Goal: Information Seeking & Learning: Learn about a topic

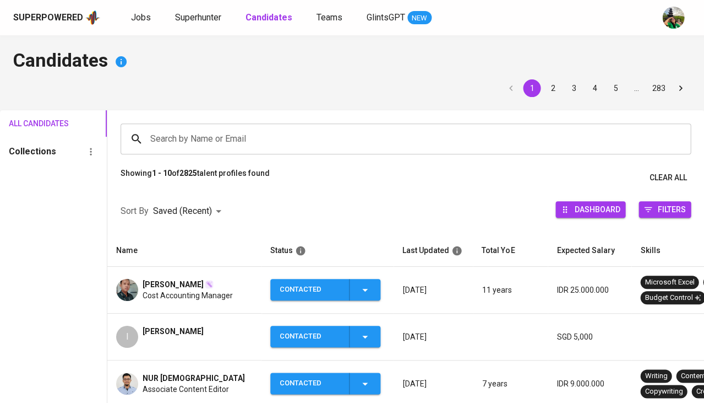
click at [201, 25] on div "Superpowered Jobs Superhunter Candidates Teams GlintsGPT NEW" at bounding box center [334, 17] width 643 height 17
click at [195, 21] on span "Superhunter" at bounding box center [198, 17] width 46 height 10
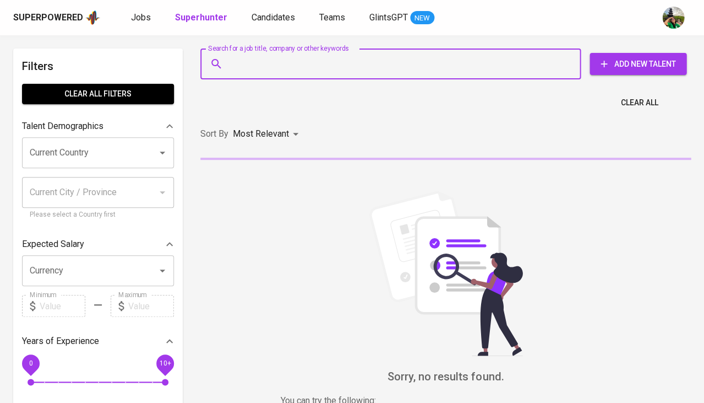
click at [254, 66] on input "Search for a job title, company or other keywords" at bounding box center [393, 63] width 332 height 21
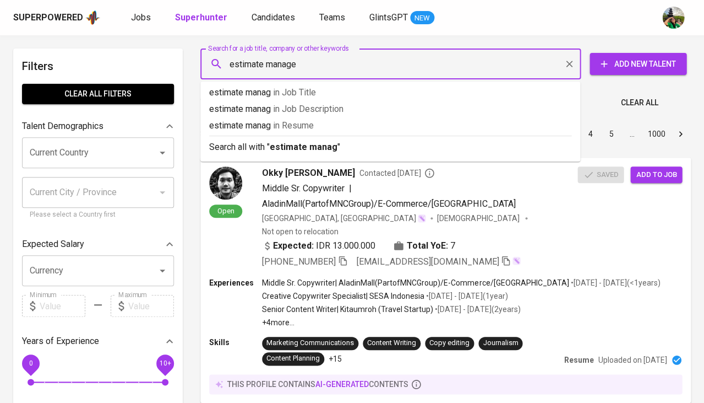
type input "estimate manager"
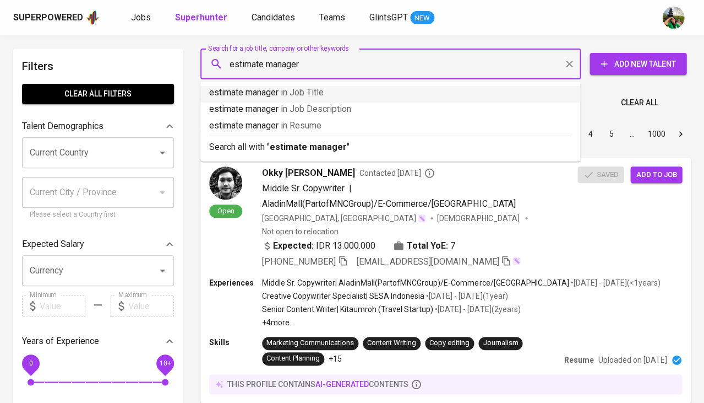
click at [299, 99] on li "estimate manager in Job Title" at bounding box center [390, 94] width 380 height 17
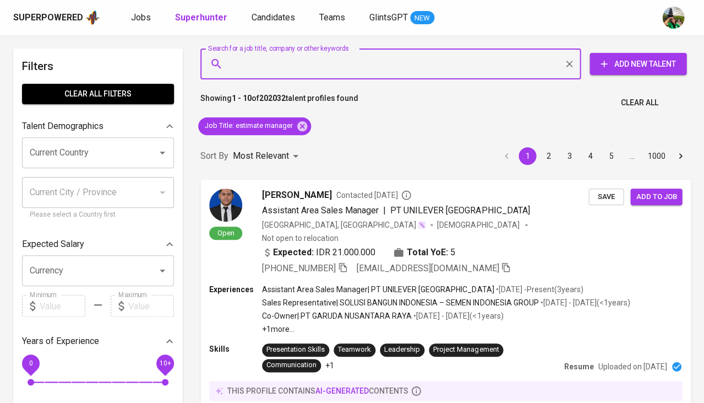
click at [107, 145] on input "Current Country" at bounding box center [82, 152] width 111 height 21
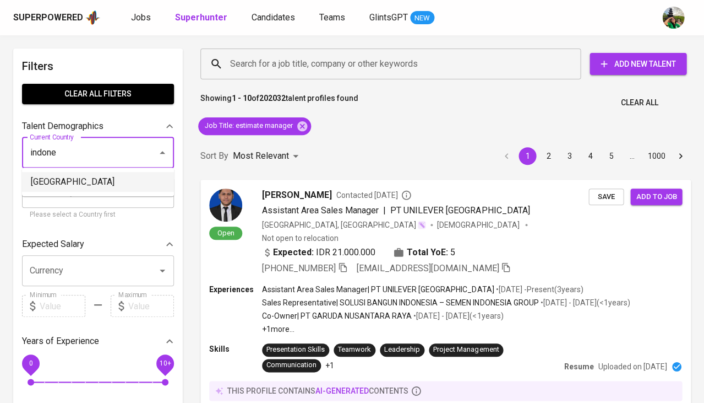
click at [122, 175] on li "[GEOGRAPHIC_DATA]" at bounding box center [98, 182] width 152 height 20
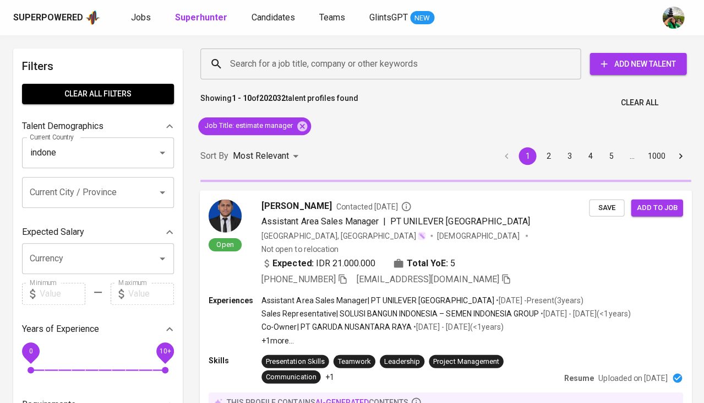
type input "[GEOGRAPHIC_DATA]"
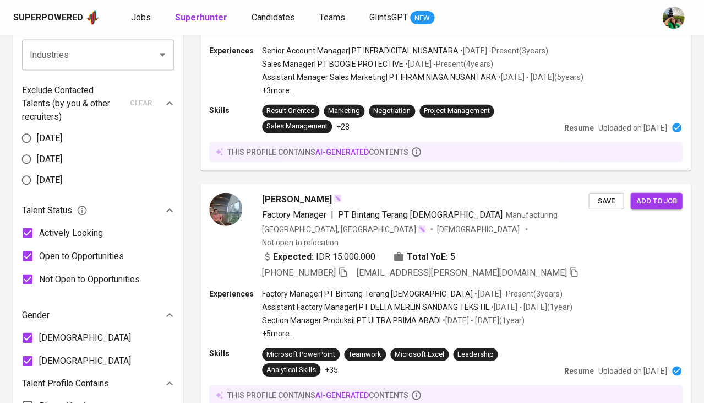
scroll to position [433, 0]
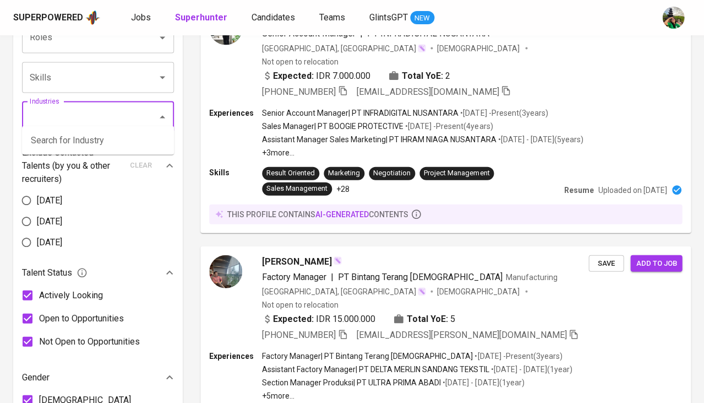
click at [65, 115] on input "Industries" at bounding box center [82, 116] width 111 height 21
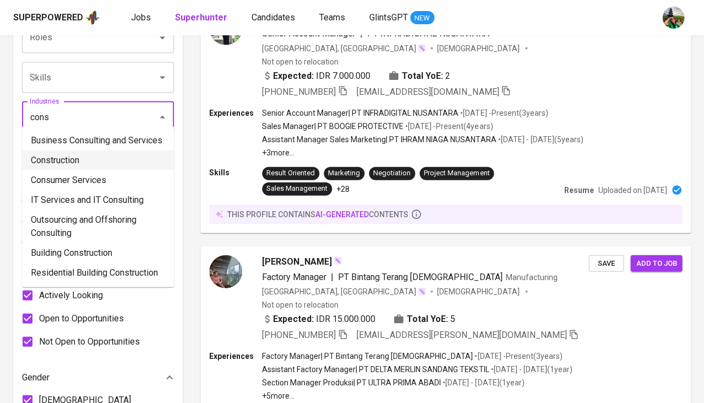
click at [88, 159] on li "Construction" at bounding box center [98, 160] width 152 height 20
type input "cons"
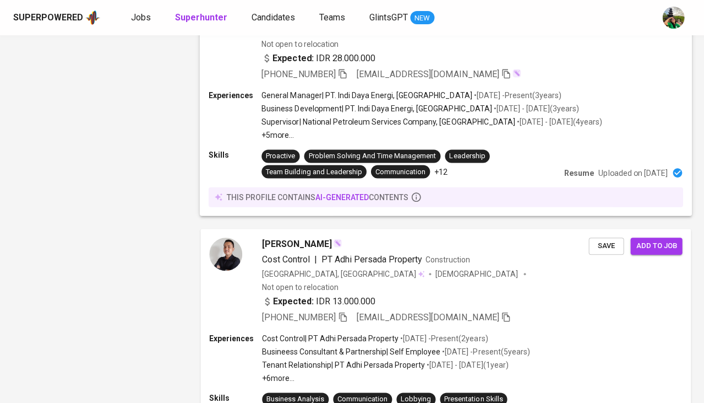
scroll to position [936, 0]
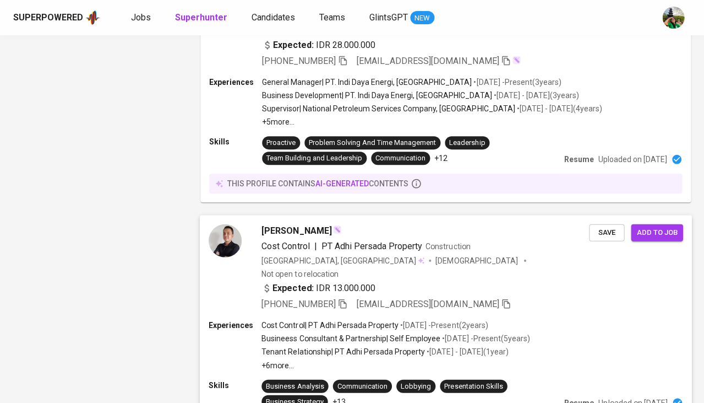
click at [265, 224] on span "Ananditya Andi" at bounding box center [297, 230] width 70 height 13
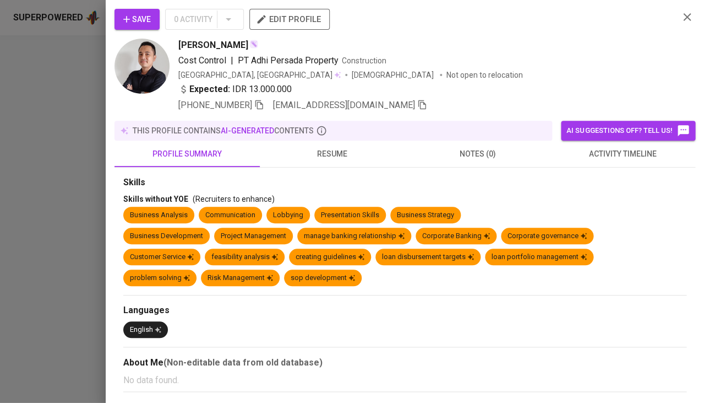
click at [339, 151] on span "resume" at bounding box center [333, 154] width 132 height 14
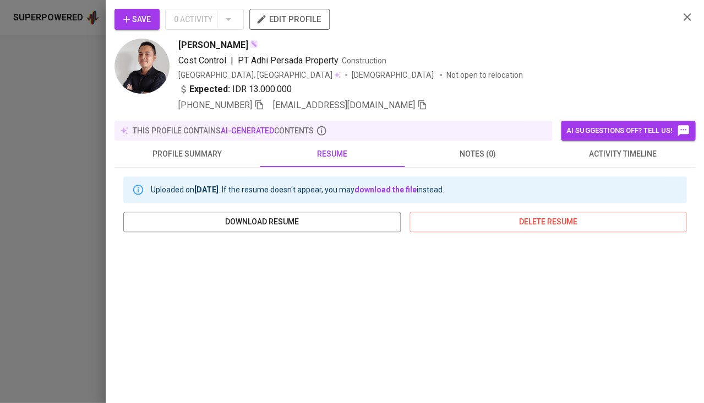
scroll to position [183, 0]
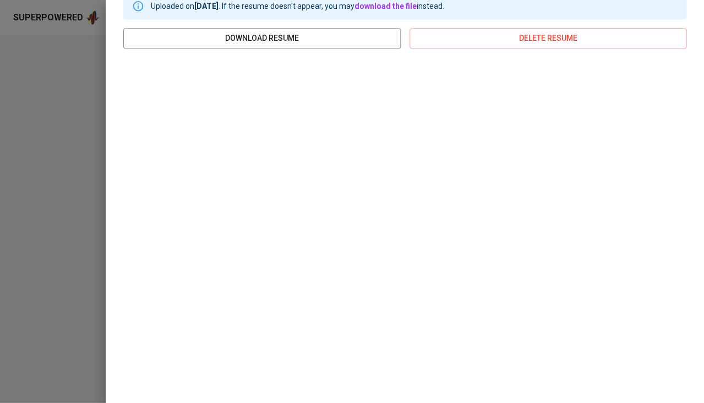
click at [44, 232] on div at bounding box center [352, 201] width 704 height 403
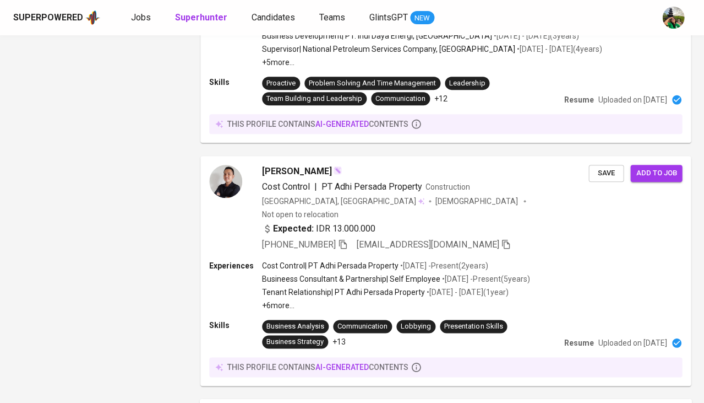
scroll to position [1225, 0]
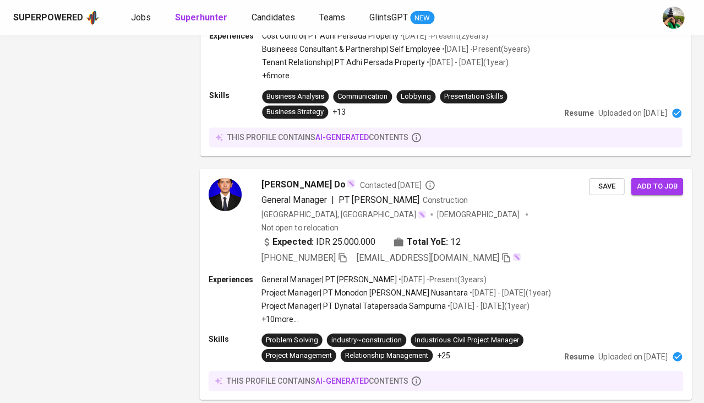
click at [307, 177] on span "Dioba Ridho Rahman Do" at bounding box center [304, 183] width 84 height 13
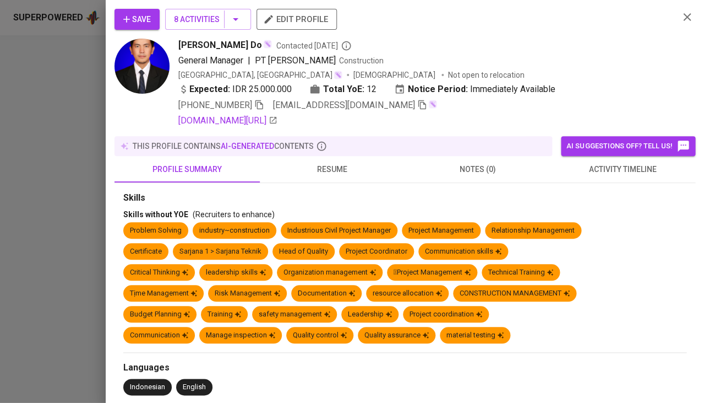
click at [335, 173] on button "resume" at bounding box center [332, 169] width 145 height 26
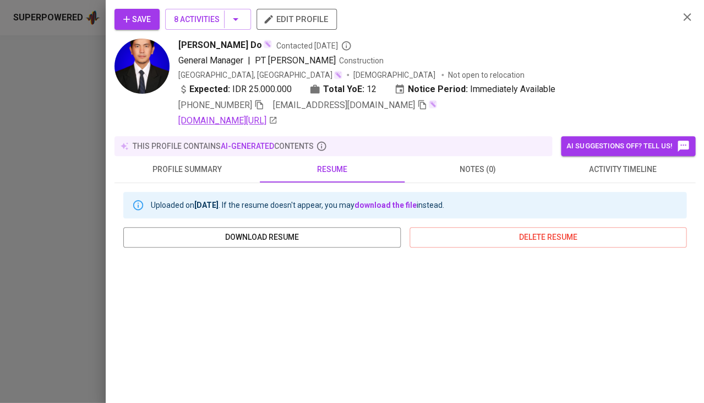
scroll to position [0, 0]
click at [265, 117] on link "linkedin.com/in/dioba-ridho-rahman-do-956818b9/?originalsubdomain=id" at bounding box center [227, 120] width 99 height 13
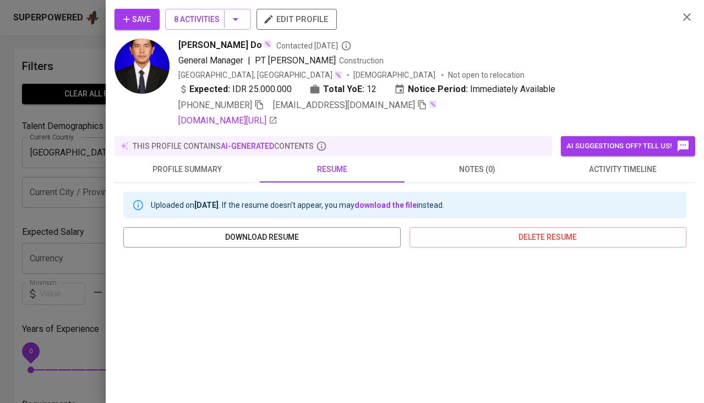
scroll to position [1225, 0]
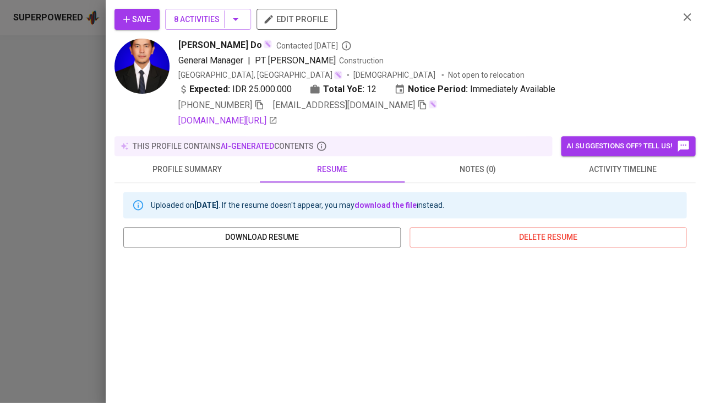
click at [634, 172] on span "activity timeline" at bounding box center [623, 169] width 132 height 14
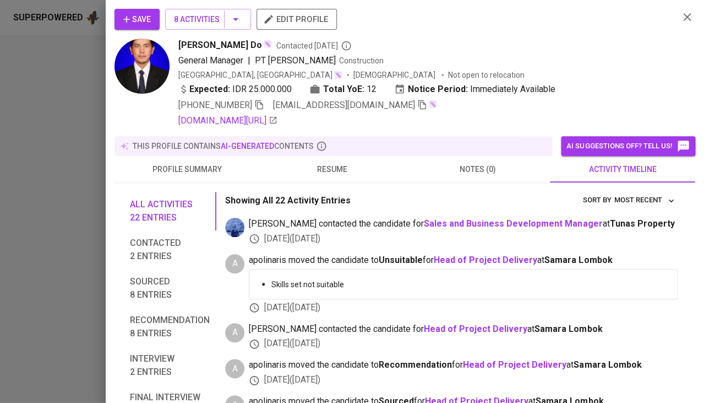
click at [334, 172] on span "resume" at bounding box center [333, 169] width 132 height 14
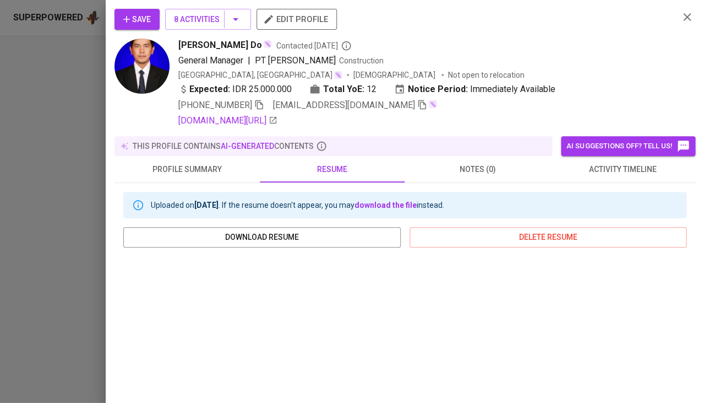
scroll to position [0, 0]
click at [257, 102] on icon "button" at bounding box center [259, 105] width 10 height 10
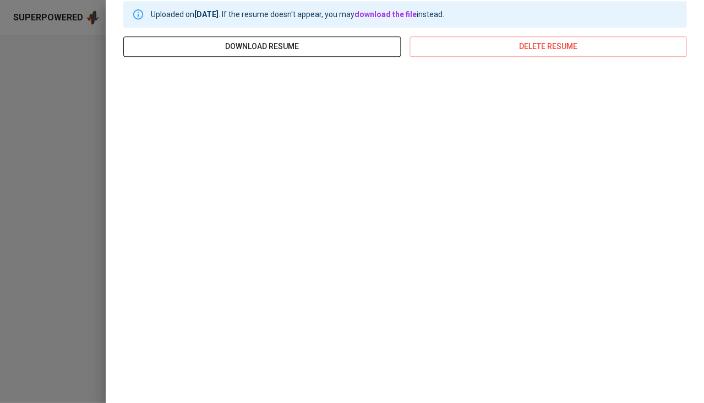
scroll to position [172, 0]
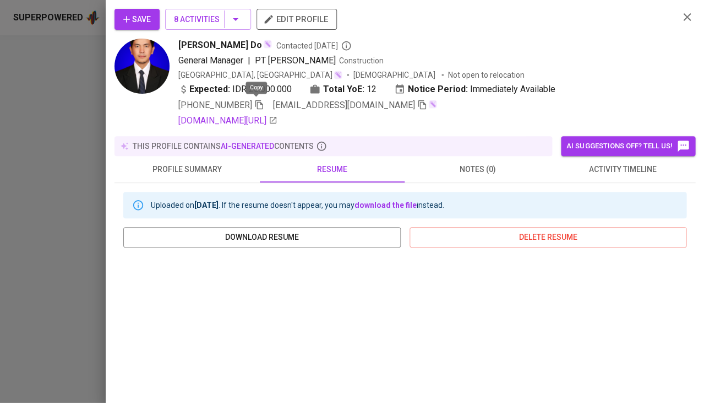
click at [178, 163] on span "profile summary" at bounding box center [187, 169] width 132 height 14
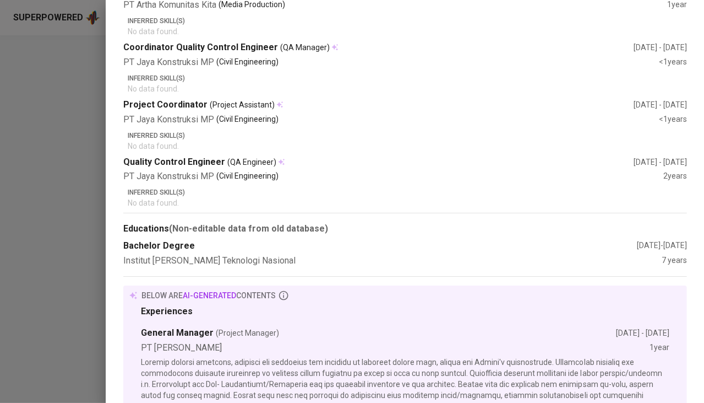
scroll to position [0, 0]
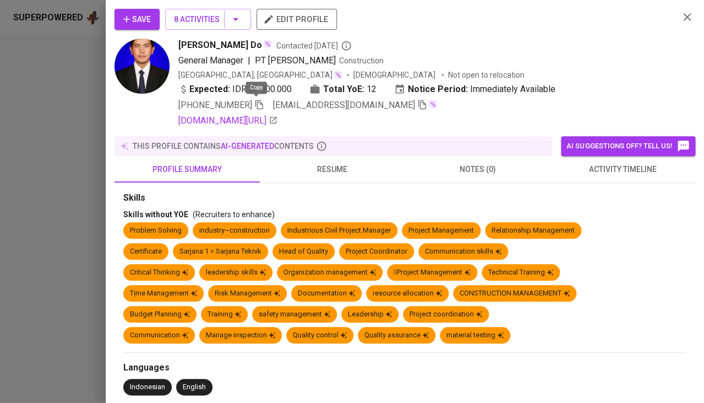
click at [257, 107] on span at bounding box center [259, 105] width 10 height 10
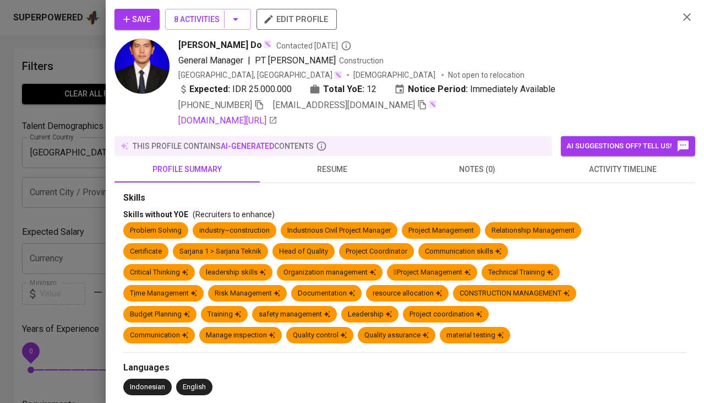
scroll to position [1225, 0]
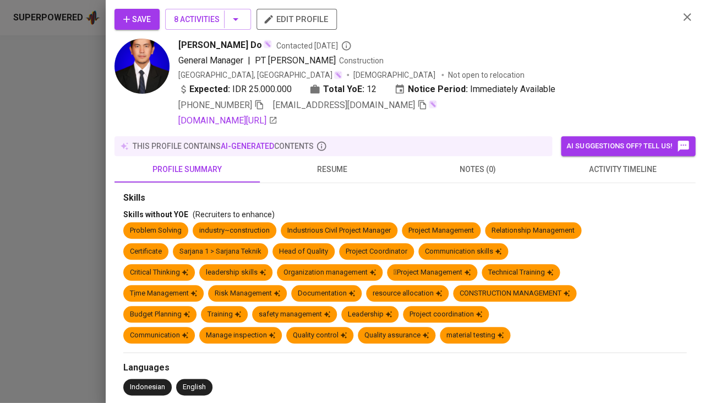
click at [135, 19] on span "Save" at bounding box center [137, 20] width 28 height 14
click at [42, 113] on div at bounding box center [352, 201] width 704 height 403
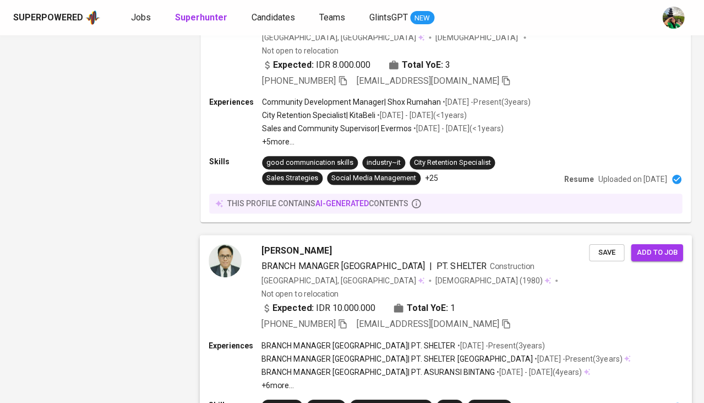
scroll to position [2096, 0]
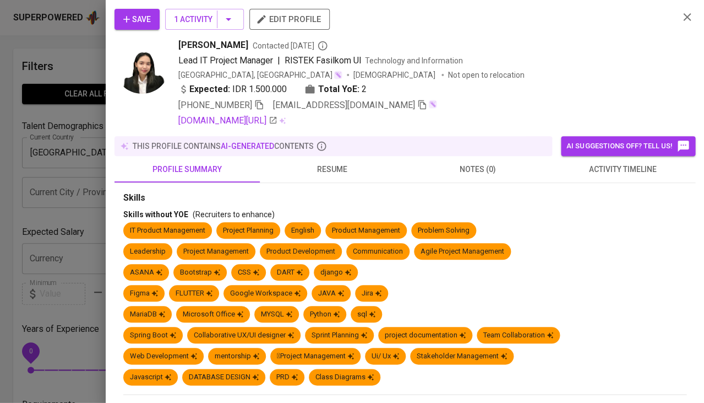
scroll to position [516, 0]
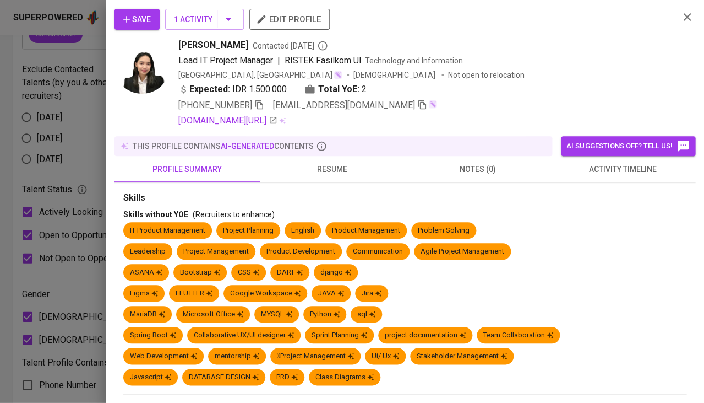
click at [64, 209] on div at bounding box center [352, 201] width 704 height 403
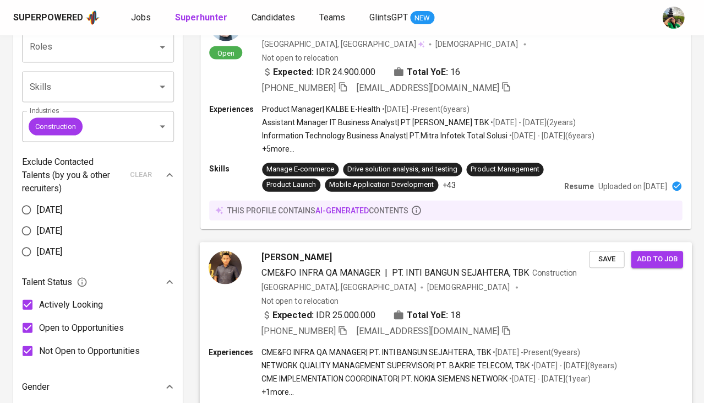
scroll to position [422, 0]
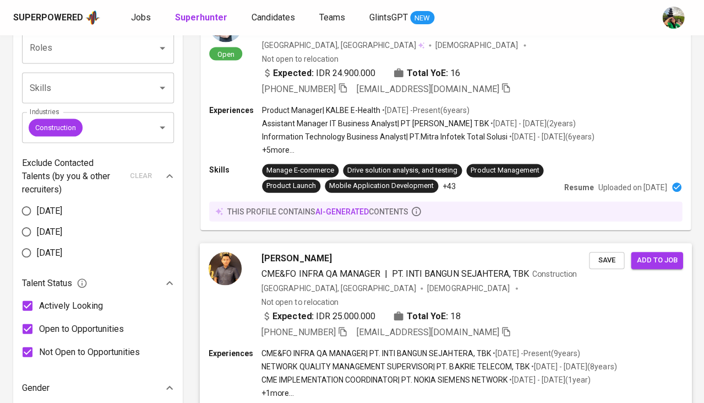
click at [286, 268] on span "CME&FO INFRA QA MANAGER" at bounding box center [321, 273] width 119 height 10
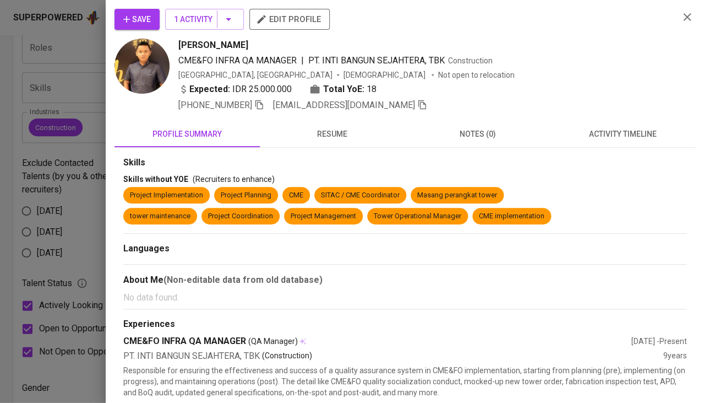
click at [334, 130] on span "resume" at bounding box center [333, 134] width 132 height 14
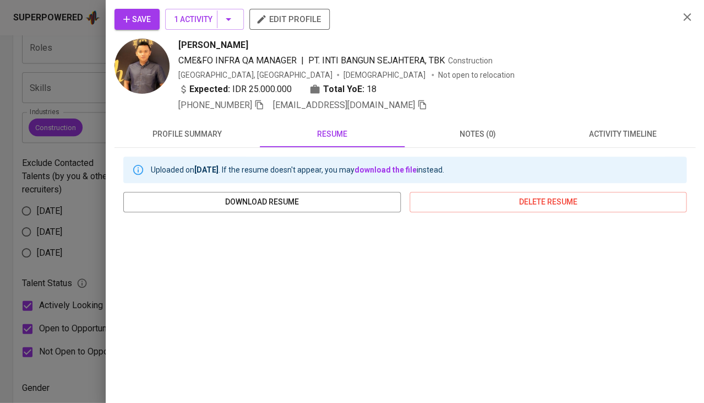
scroll to position [131, 0]
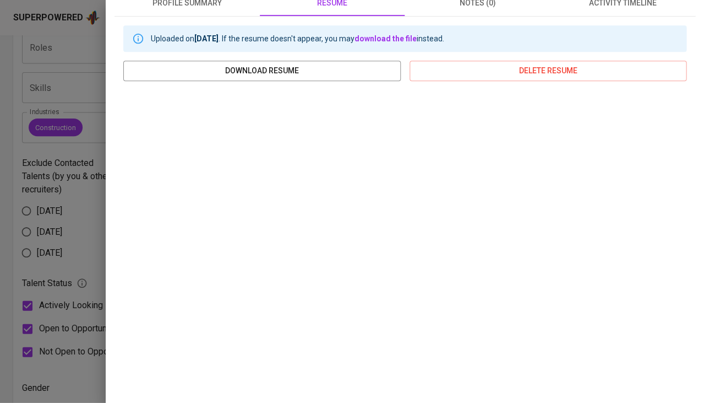
click at [82, 292] on div at bounding box center [352, 201] width 704 height 403
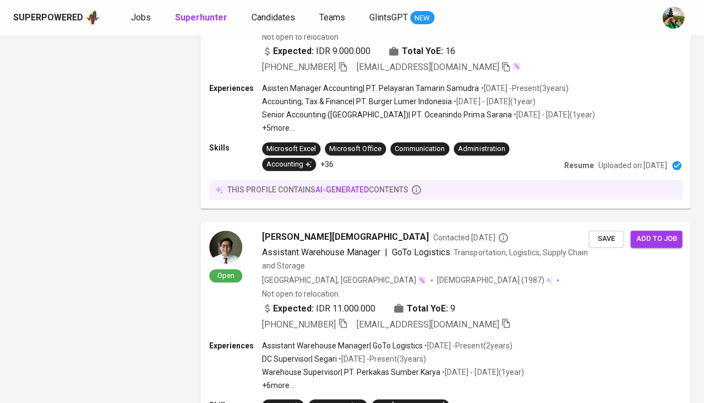
scroll to position [2076, 0]
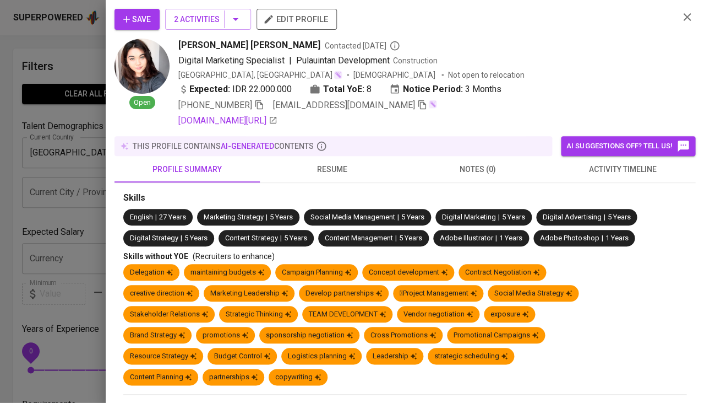
click at [112, 200] on div "Save 2 Activities edit profile Open Lola Alexandra Contacted 3 years ago Digita…" at bounding box center [405, 201] width 599 height 403
click at [82, 207] on div at bounding box center [352, 201] width 704 height 403
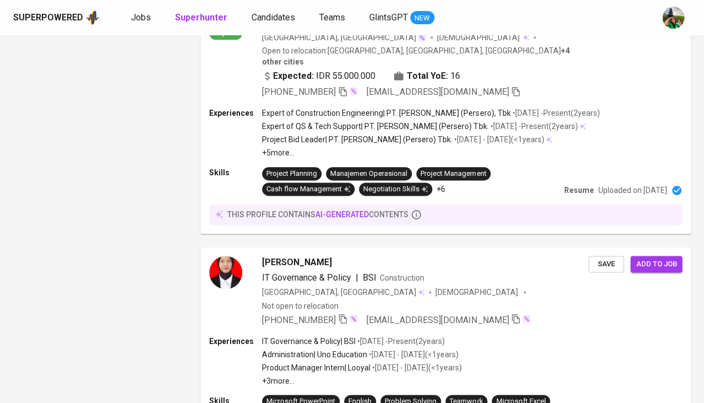
scroll to position [2081, 0]
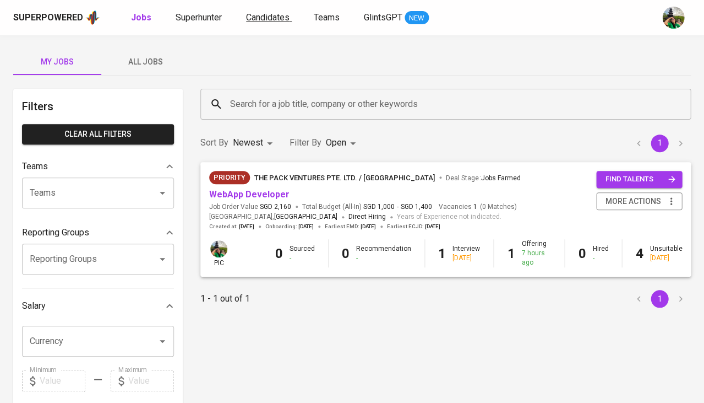
click at [272, 21] on span "Candidates" at bounding box center [268, 17] width 44 height 10
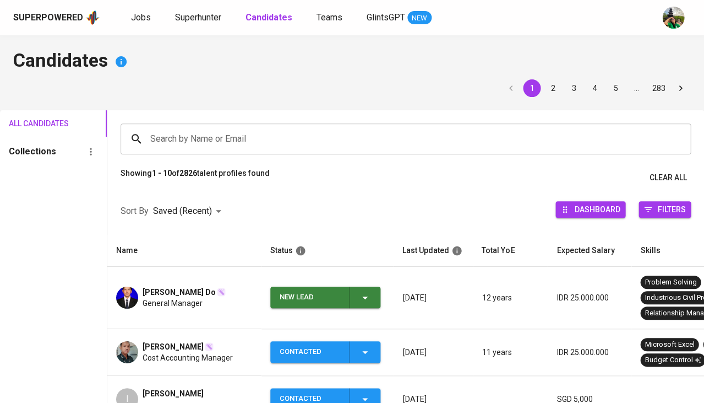
click at [368, 295] on icon "button" at bounding box center [365, 297] width 13 height 13
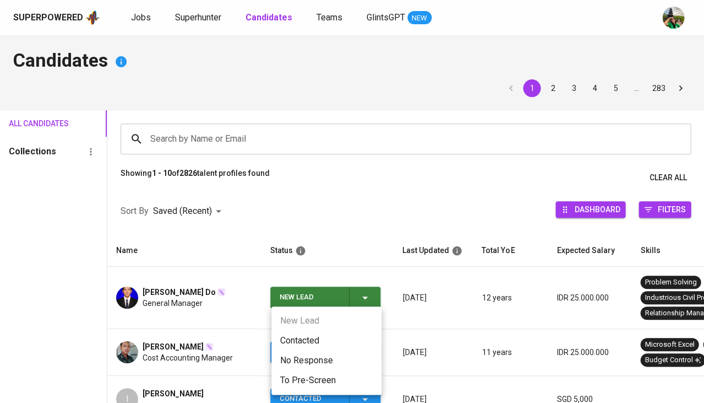
click at [325, 334] on li "Contacted" at bounding box center [327, 340] width 110 height 20
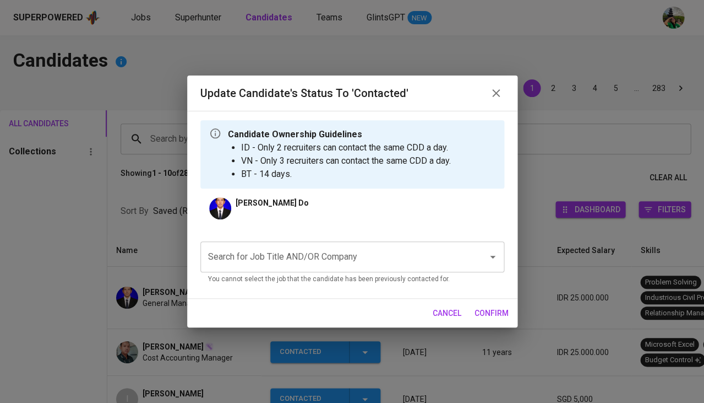
click at [319, 264] on input "Search for Job Title AND/OR Company" at bounding box center [336, 256] width 263 height 21
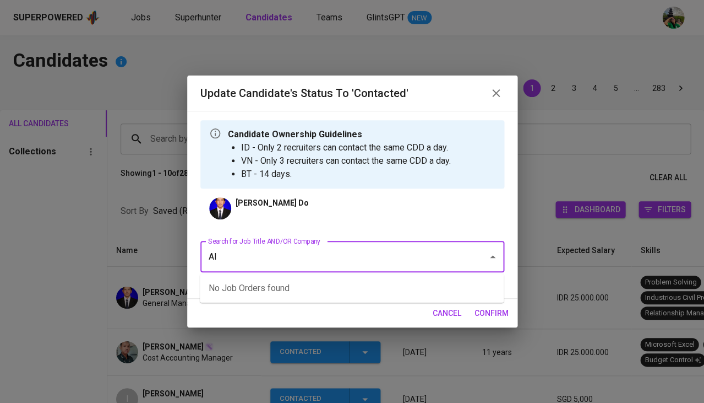
type input "AIA"
type input "a"
type input "AIA"
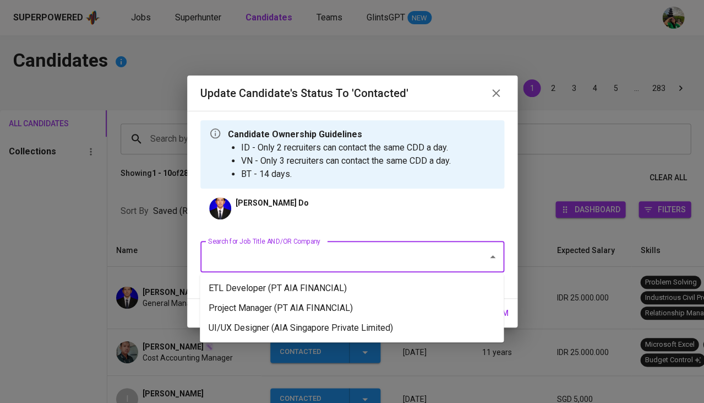
click at [303, 291] on li "ETL Developer (PT AIA FINANCIAL)" at bounding box center [352, 288] width 304 height 20
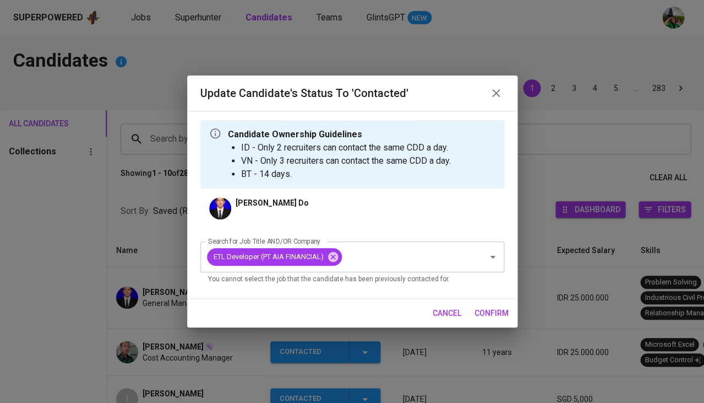
click at [497, 304] on button "confirm" at bounding box center [491, 313] width 43 height 20
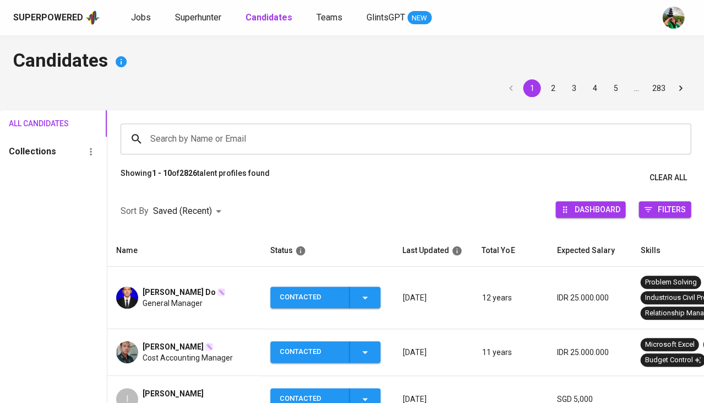
click at [191, 301] on span "General Manager" at bounding box center [173, 302] width 60 height 11
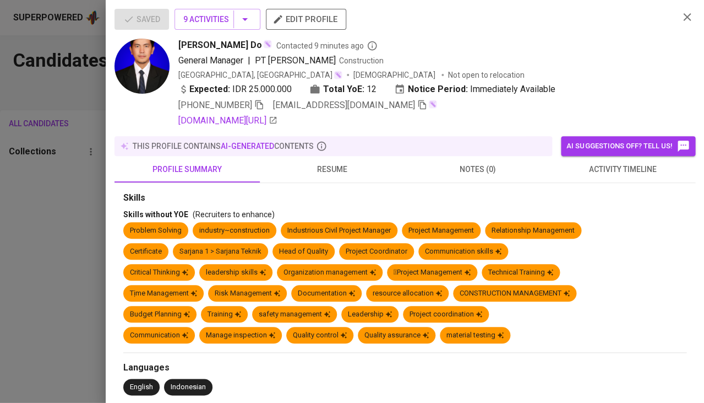
click at [417, 106] on icon "button" at bounding box center [422, 105] width 10 height 10
click at [348, 167] on span "resume" at bounding box center [333, 169] width 132 height 14
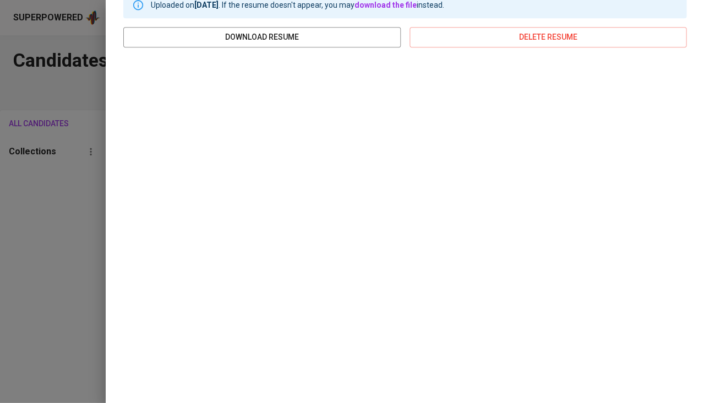
scroll to position [199, 0]
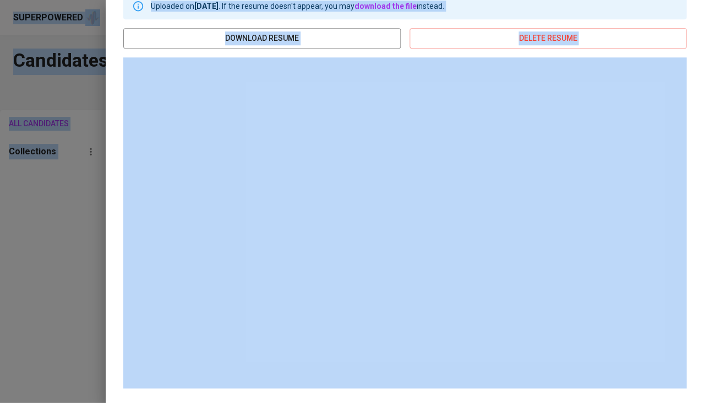
click at [72, 185] on div at bounding box center [352, 201] width 704 height 403
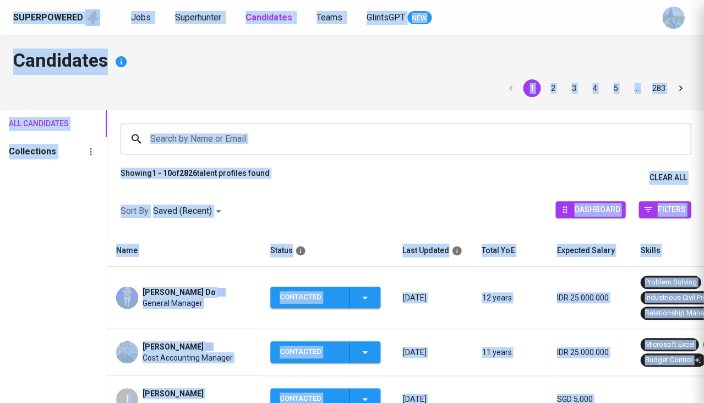
scroll to position [0, 0]
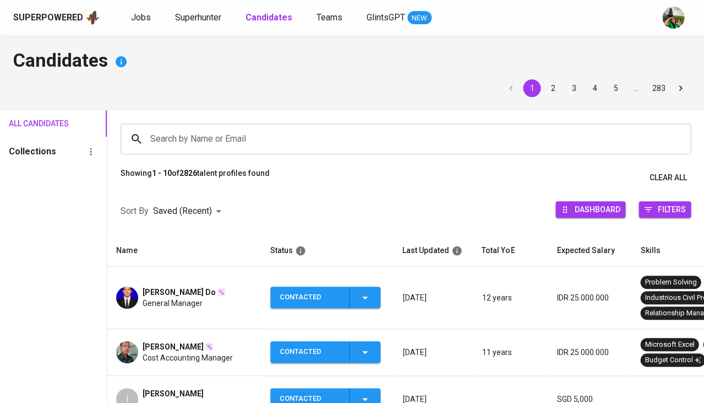
click at [167, 292] on span "[PERSON_NAME] Do" at bounding box center [179, 291] width 73 height 11
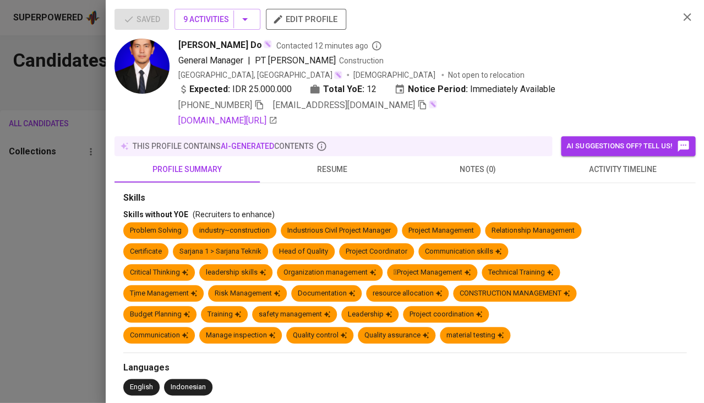
click at [326, 165] on span "resume" at bounding box center [333, 169] width 132 height 14
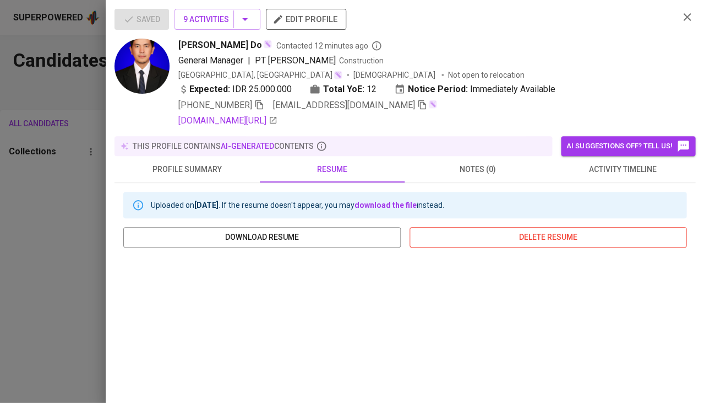
scroll to position [123, 0]
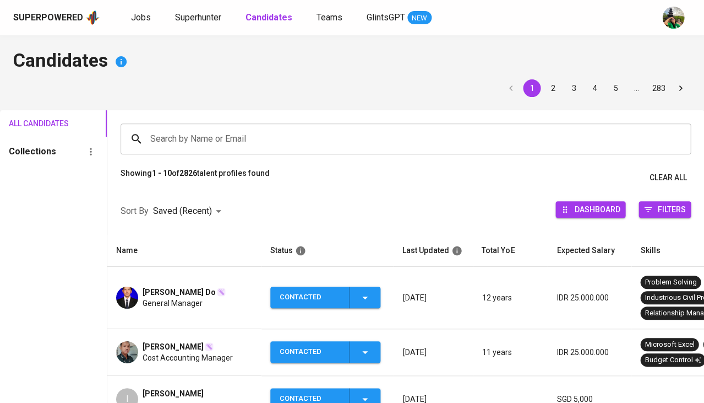
click at [296, 216] on div "Sort By Saved (Recent) DESC Dashboard Filters" at bounding box center [405, 211] width 597 height 47
click at [194, 297] on span "General Manager" at bounding box center [173, 302] width 60 height 11
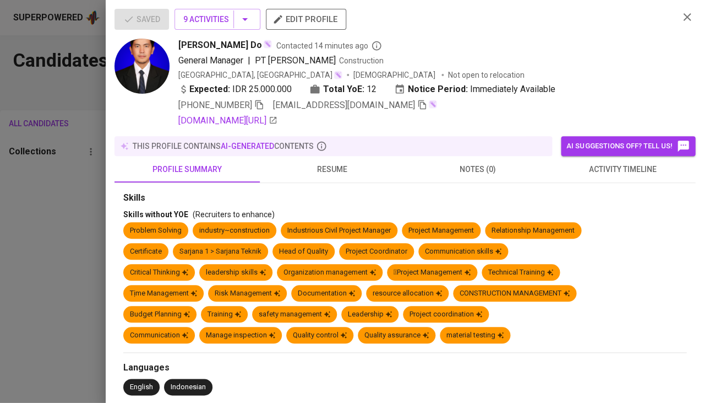
click at [337, 169] on span "resume" at bounding box center [333, 169] width 132 height 14
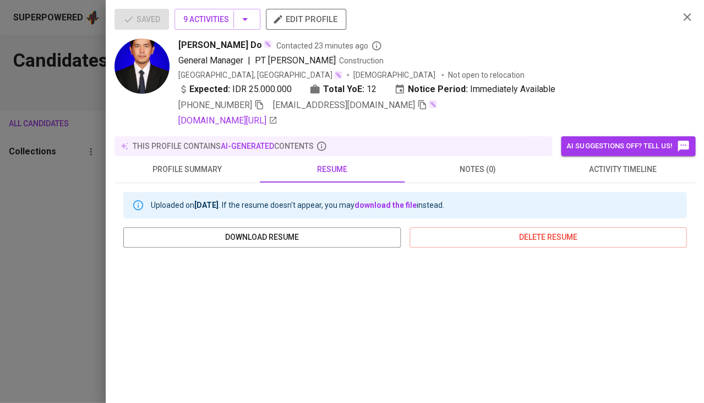
scroll to position [0, 0]
click at [77, 234] on div at bounding box center [352, 201] width 704 height 403
